Goal: Task Accomplishment & Management: Manage account settings

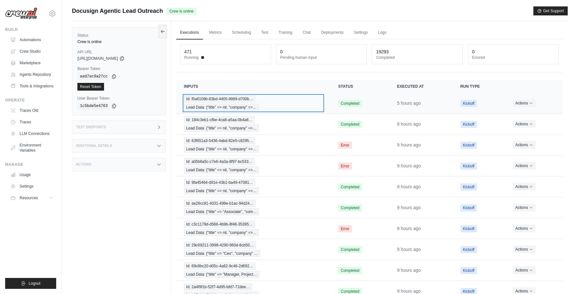
click at [286, 105] on div "Id: f0a6108b-83bd-4405-9989-d700b… Lead Data: {"title" => nil, "company" =>…" at bounding box center [253, 102] width 139 height 15
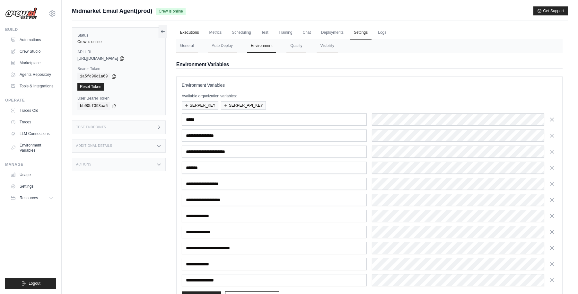
click at [189, 32] on link "Executions" at bounding box center [189, 32] width 27 height 13
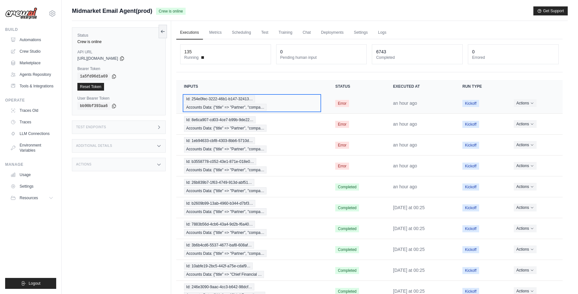
click at [315, 100] on div "Id: 254e0fec-3222-46b1-b147-32413… Accounts Data: {"title" => "Partner", "compa…" at bounding box center [252, 102] width 136 height 15
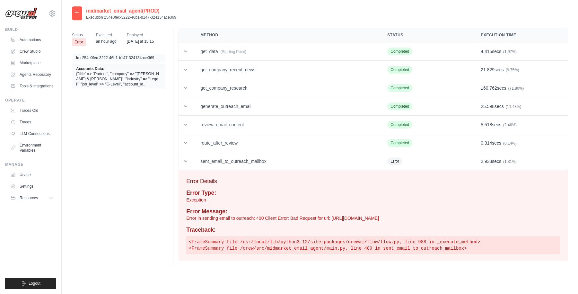
click at [76, 13] on icon at bounding box center [77, 12] width 5 height 5
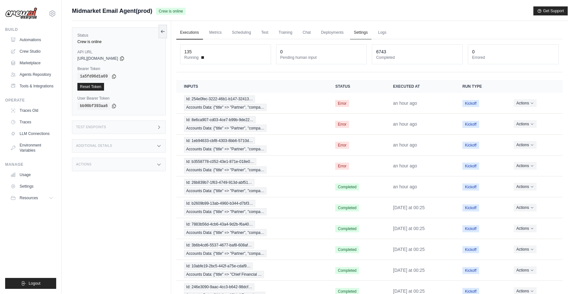
click at [361, 32] on link "Settings" at bounding box center [361, 32] width 22 height 13
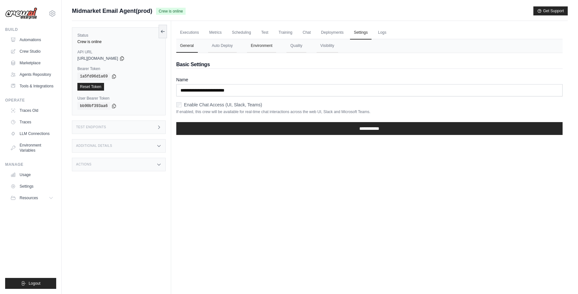
click at [260, 46] on button "Environment" at bounding box center [261, 45] width 29 height 13
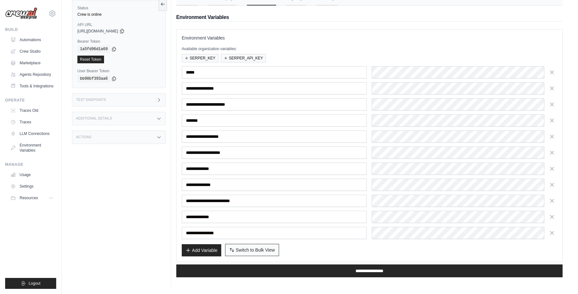
click at [261, 250] on span "Switch to Bulk View" at bounding box center [255, 250] width 39 height 6
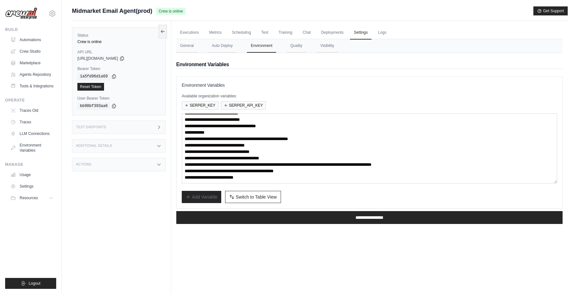
scroll to position [5, 0]
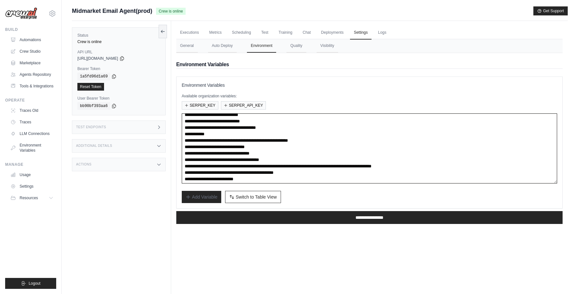
click at [260, 140] on textarea "**********" at bounding box center [369, 148] width 375 height 70
click at [270, 140] on textarea "**********" at bounding box center [369, 148] width 375 height 70
paste textarea
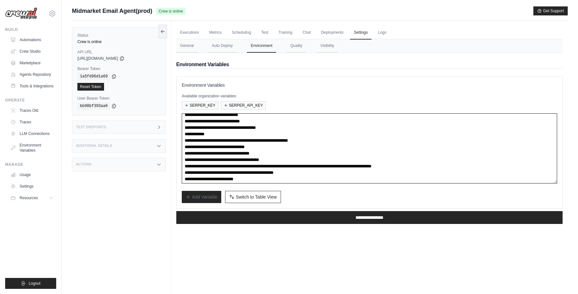
type textarea "**********"
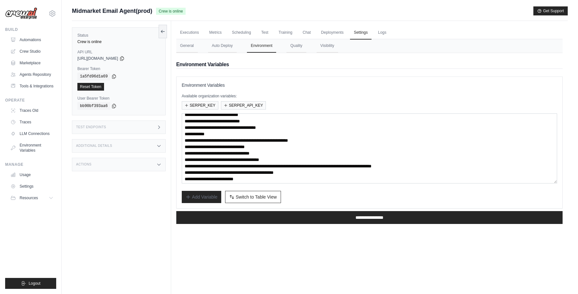
click at [305, 197] on div "Add Variable Switch to Bulk View Switch to Table View" at bounding box center [369, 197] width 375 height 12
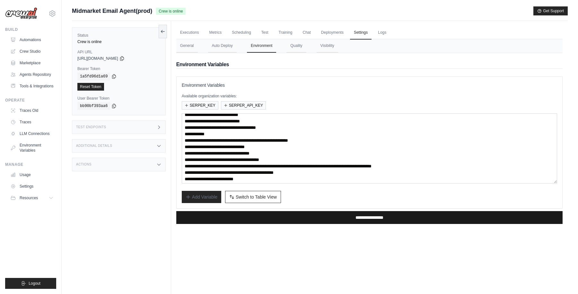
click at [338, 217] on input "**********" at bounding box center [369, 217] width 386 height 13
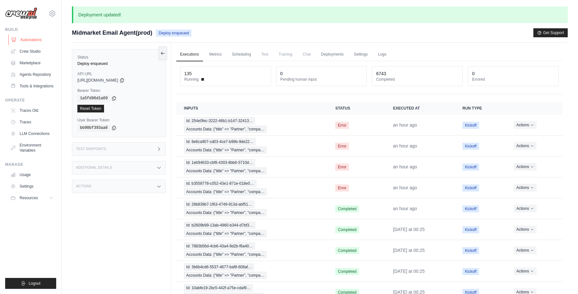
click at [36, 41] on link "Automations" at bounding box center [32, 40] width 48 height 10
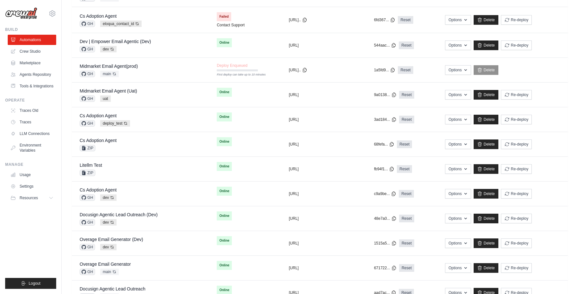
scroll to position [256, 0]
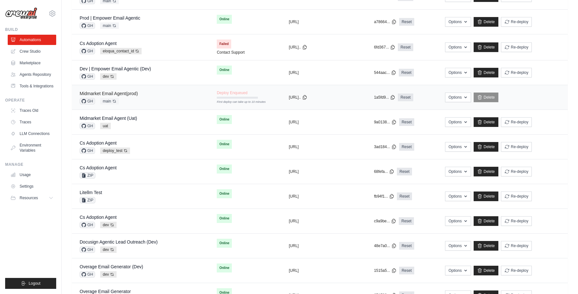
click at [134, 93] on link "Midmarket Email Agent(prod)" at bounding box center [109, 93] width 58 height 5
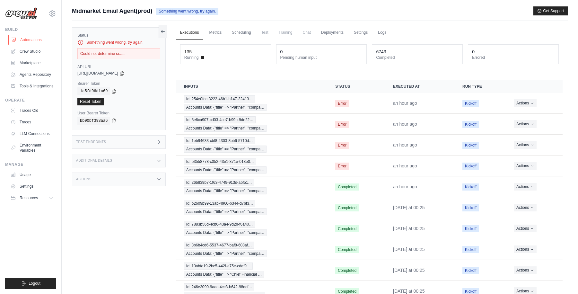
click at [34, 39] on link "Automations" at bounding box center [32, 40] width 48 height 10
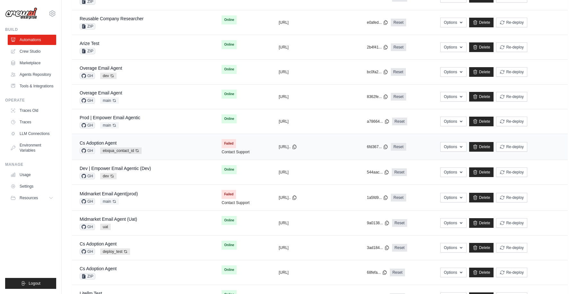
scroll to position [165, 0]
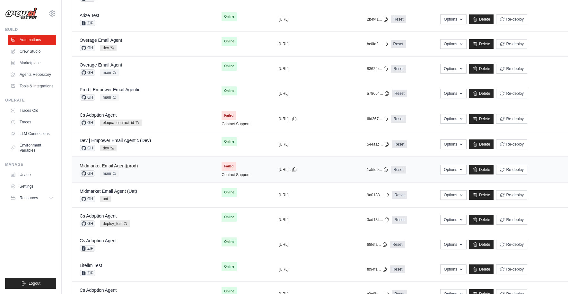
click at [128, 166] on link "Midmarket Email Agent(prod)" at bounding box center [109, 165] width 58 height 5
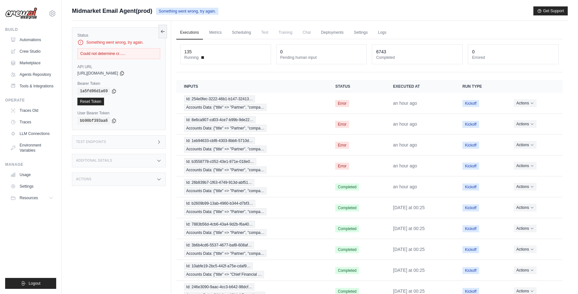
click at [333, 7] on div "Midmarket Email Agent(prod) Something went wrong, try again. Get Support" at bounding box center [320, 10] width 496 height 9
click at [360, 33] on link "Settings" at bounding box center [361, 32] width 22 height 13
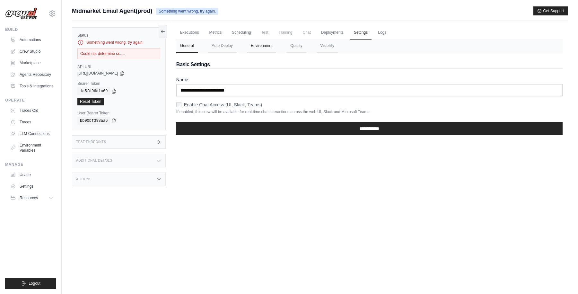
click at [257, 42] on button "Environment" at bounding box center [261, 45] width 29 height 13
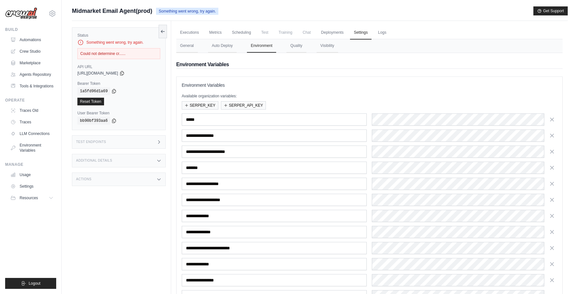
drag, startPoint x: 158, startPoint y: 11, endPoint x: 244, endPoint y: 10, distance: 86.1
click at [244, 11] on div "Midmarket Email Agent(prod) Something went wrong, try again. Get Support" at bounding box center [320, 10] width 496 height 9
click at [244, 10] on div "Midmarket Email Agent(prod) Something went wrong, try again. Get Support" at bounding box center [320, 10] width 496 height 9
click at [147, 9] on span "Midmarket Email Agent(prod)" at bounding box center [112, 10] width 80 height 9
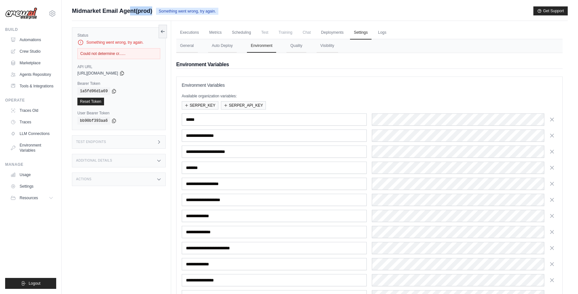
click at [147, 9] on span "Midmarket Email Agent(prod)" at bounding box center [112, 10] width 80 height 9
click at [229, 17] on div "Submit a support request Describe your issue or question * Please be specific a…" at bounding box center [320, 13] width 496 height 14
click at [143, 12] on span "Midmarket Email Agent(prod)" at bounding box center [112, 10] width 80 height 9
click at [258, 13] on div "Midmarket Email Agent(prod) Something went wrong, try again. Get Support" at bounding box center [320, 10] width 496 height 9
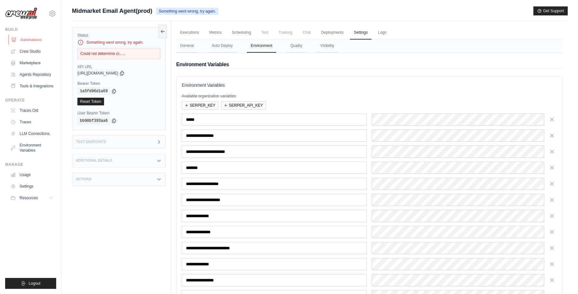
click at [40, 39] on link "Automations" at bounding box center [32, 40] width 48 height 10
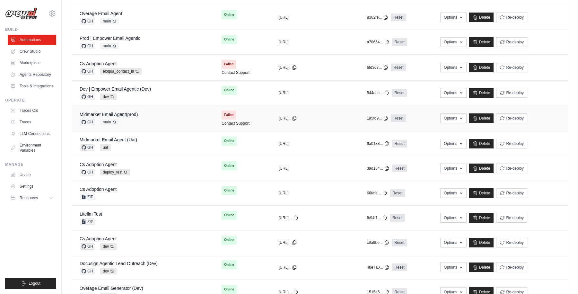
scroll to position [236, 0]
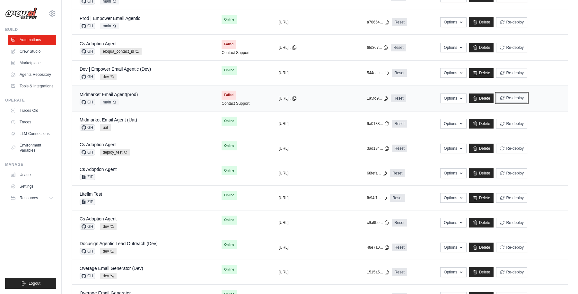
click at [517, 98] on button "Re-deploy" at bounding box center [511, 98] width 31 height 10
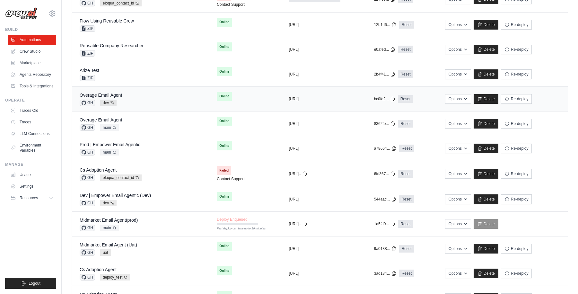
scroll to position [135, 0]
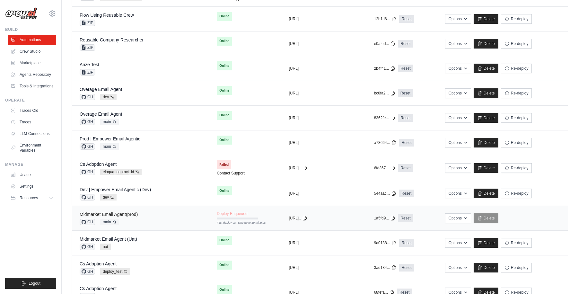
click at [130, 213] on link "Midmarket Email Agent(prod)" at bounding box center [109, 214] width 58 height 5
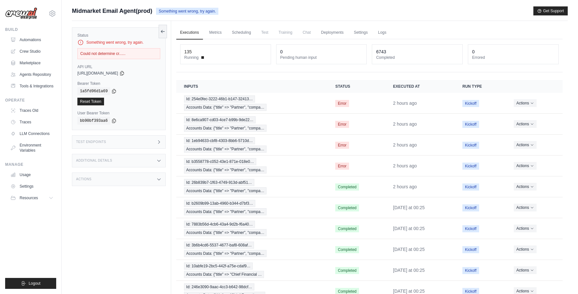
click at [112, 53] on div "Could not determine cr......" at bounding box center [118, 53] width 83 height 11
click at [118, 53] on div "Could not determine cr......" at bounding box center [118, 53] width 83 height 11
click at [118, 43] on div "Something went wrong, try again." at bounding box center [118, 42] width 83 height 6
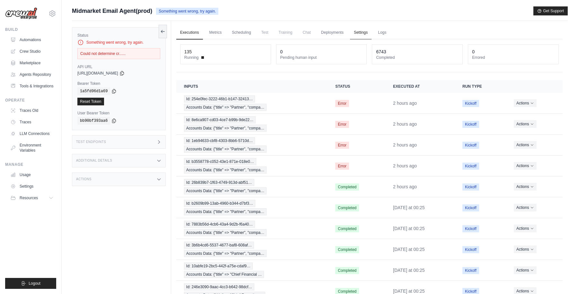
click at [363, 31] on link "Settings" at bounding box center [361, 32] width 22 height 13
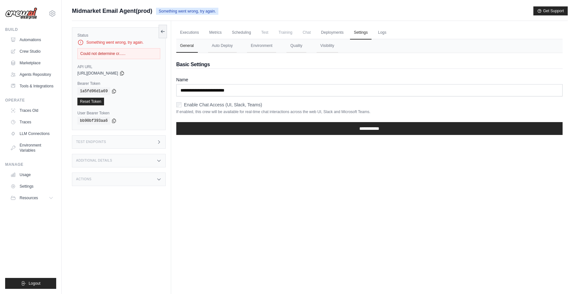
click at [265, 38] on span "Test" at bounding box center [265, 32] width 15 height 13
click at [264, 47] on button "Environment" at bounding box center [261, 45] width 29 height 13
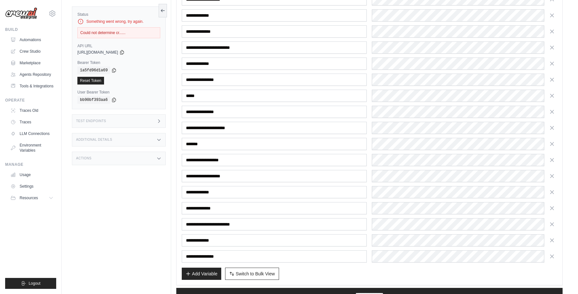
scroll to position [224, 0]
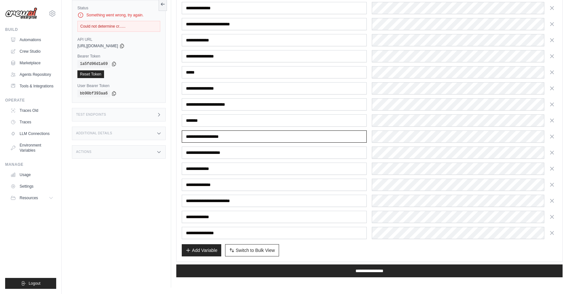
click at [216, 138] on input "**********" at bounding box center [274, 136] width 185 height 12
click at [133, 198] on div "Status Something went wrong, try again. Could not determine cr...... API URL co…" at bounding box center [121, 141] width 99 height 294
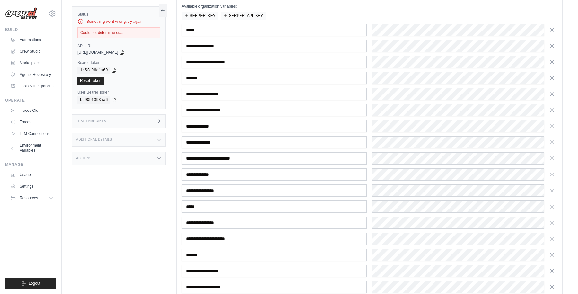
scroll to position [0, 0]
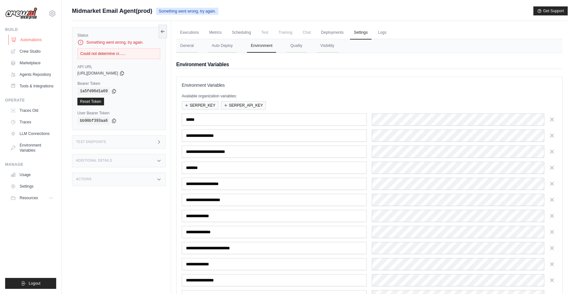
click at [32, 42] on link "Automations" at bounding box center [32, 40] width 48 height 10
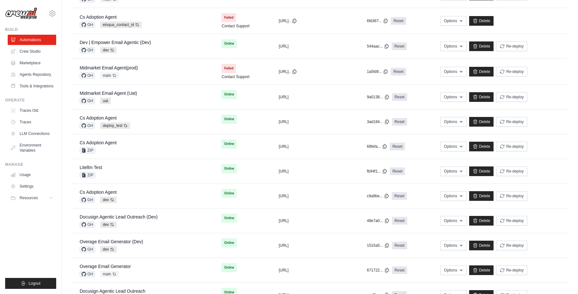
scroll to position [264, 0]
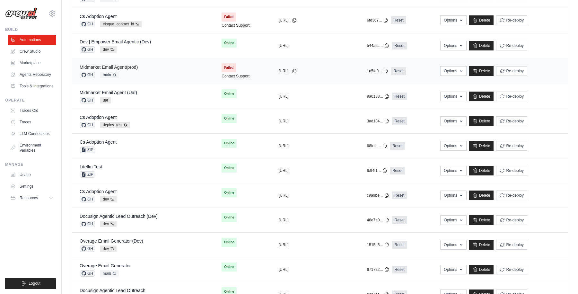
click at [125, 67] on link "Midmarket Email Agent(prod)" at bounding box center [109, 67] width 58 height 5
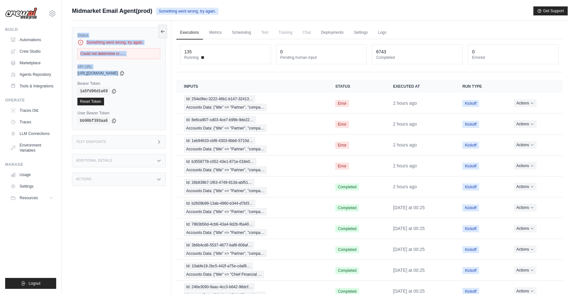
drag, startPoint x: 68, startPoint y: 26, endPoint x: 151, endPoint y: 71, distance: 94.7
click at [151, 71] on div "Submit a support request Describe your issue or question * Please be specific a…" at bounding box center [320, 165] width 516 height 319
click at [116, 52] on div "Could not determine cr......" at bounding box center [118, 53] width 83 height 11
drag, startPoint x: 80, startPoint y: 53, endPoint x: 132, endPoint y: 53, distance: 51.4
click at [132, 53] on div "Could not determine cr......" at bounding box center [118, 53] width 83 height 11
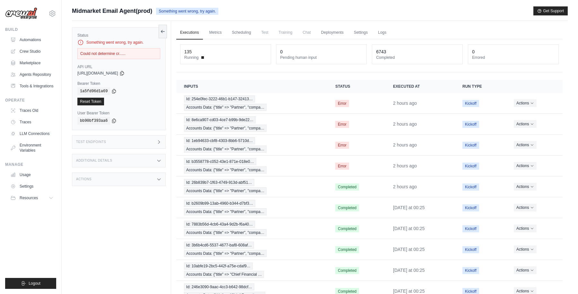
copy div "Could not determine cr......"
click at [68, 66] on div "Submit a support request Describe your issue or question * Please be specific a…" at bounding box center [320, 165] width 516 height 319
click at [384, 16] on div "Submit a support request Describe your issue or question * Please be specific a…" at bounding box center [320, 13] width 496 height 14
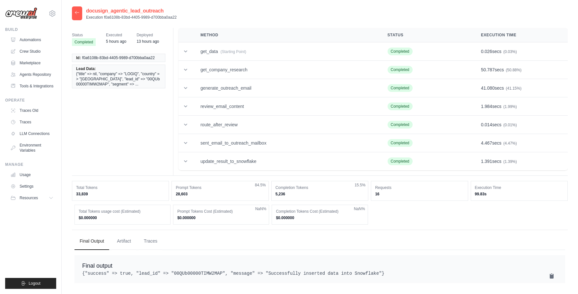
click at [75, 14] on icon at bounding box center [77, 12] width 5 height 5
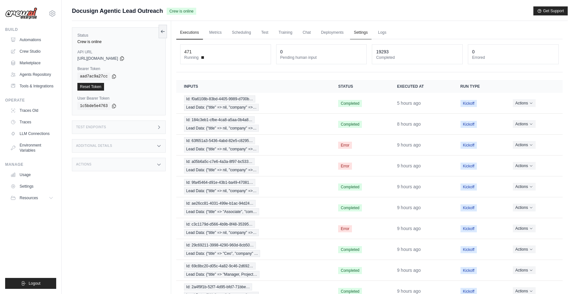
click at [361, 31] on link "Settings" at bounding box center [361, 32] width 22 height 13
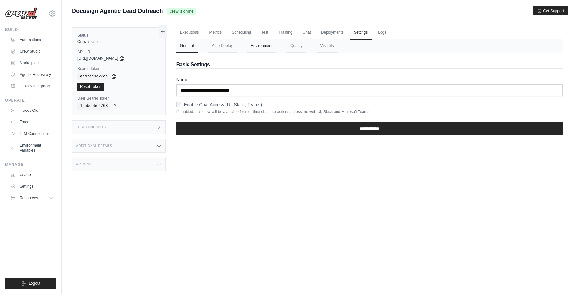
click at [266, 46] on button "Environment" at bounding box center [261, 45] width 29 height 13
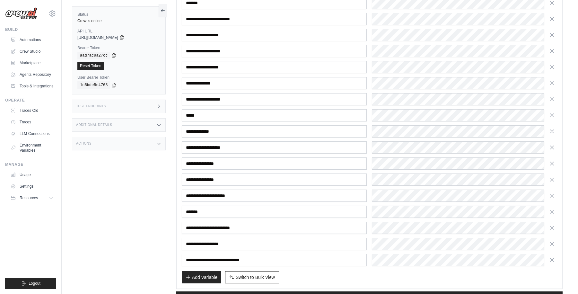
scroll to position [304, 0]
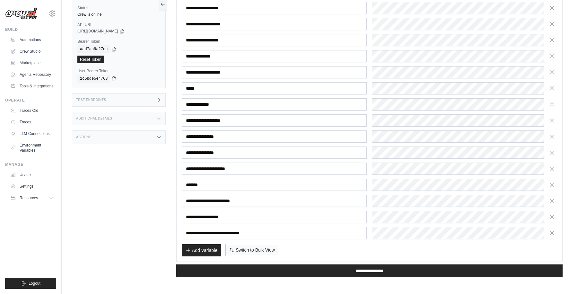
click at [253, 250] on span "Switch to Bulk View" at bounding box center [255, 250] width 39 height 6
type textarea "**********"
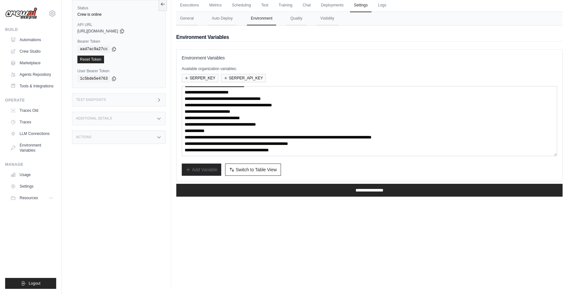
scroll to position [0, 0]
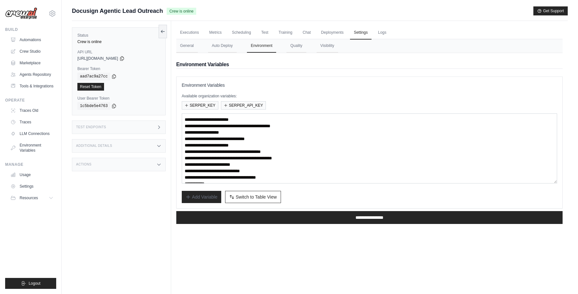
scroll to position [26, 0]
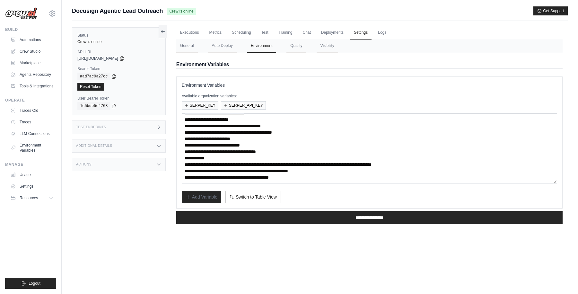
click at [339, 77] on div "**********" at bounding box center [369, 142] width 386 height 132
